Goal: Information Seeking & Learning: Learn about a topic

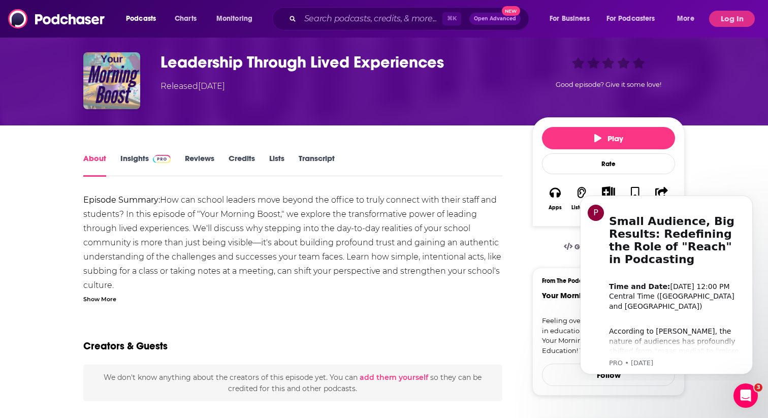
click at [138, 159] on link "Insights" at bounding box center [145, 164] width 50 height 23
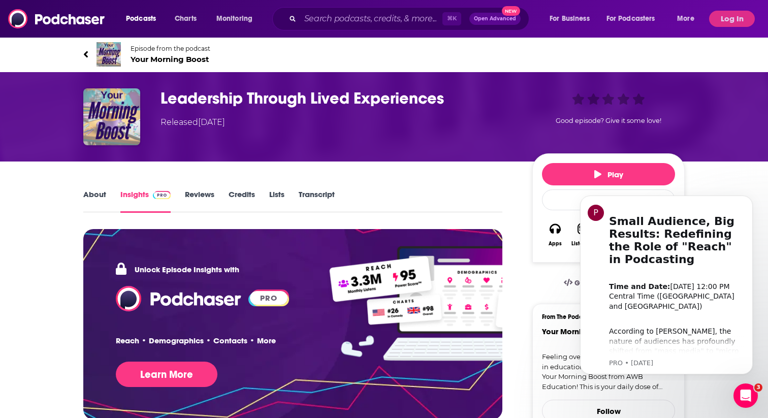
click at [97, 190] on link "About" at bounding box center [94, 201] width 23 height 23
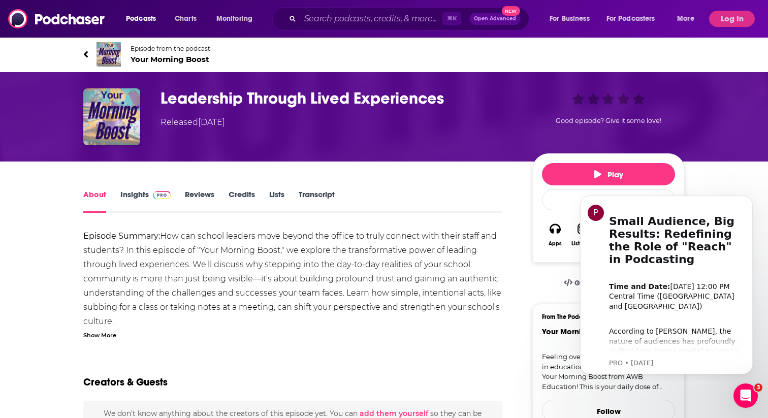
click at [143, 55] on span "Your Morning Boost" at bounding box center [171, 59] width 80 height 10
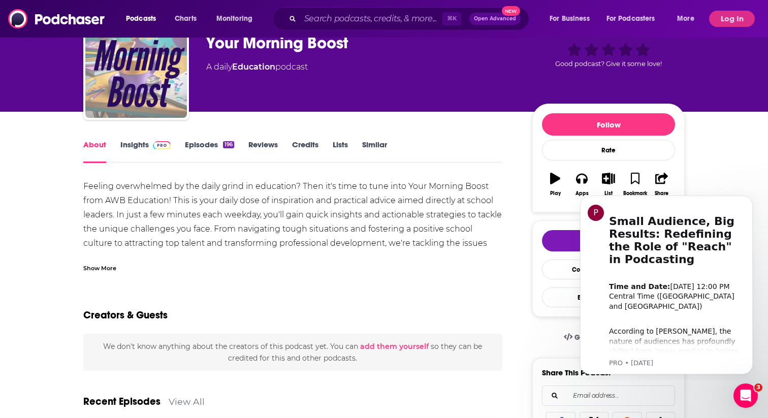
scroll to position [70, 0]
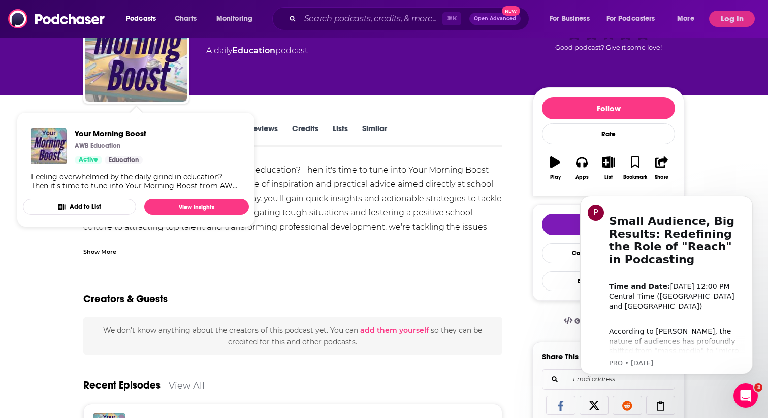
click at [329, 246] on div "Show More" at bounding box center [292, 247] width 419 height 17
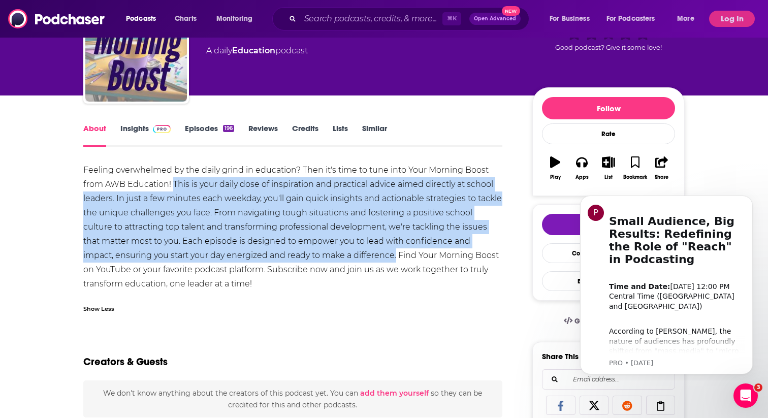
drag, startPoint x: 173, startPoint y: 180, endPoint x: 364, endPoint y: 258, distance: 206.0
click at [364, 258] on div "Feeling overwhelmed by the daily grind in education? Then it's time to tune int…" at bounding box center [292, 227] width 419 height 128
copy div "This is your daily dose of inspiration and practical advice aimed directly at s…"
